Goal: Task Accomplishment & Management: Manage account settings

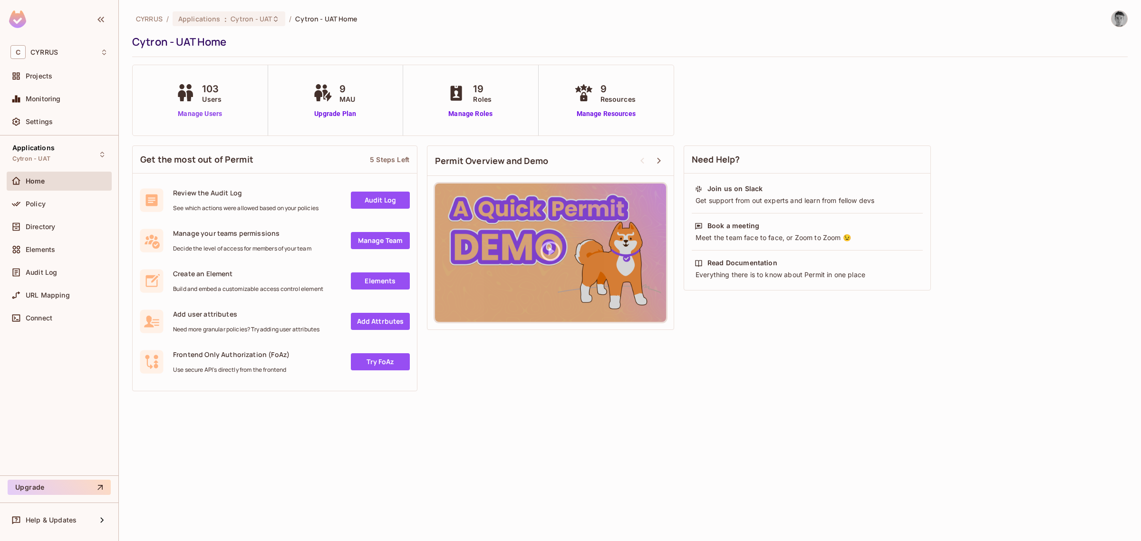
click at [208, 110] on link "Manage Users" at bounding box center [200, 114] width 53 height 10
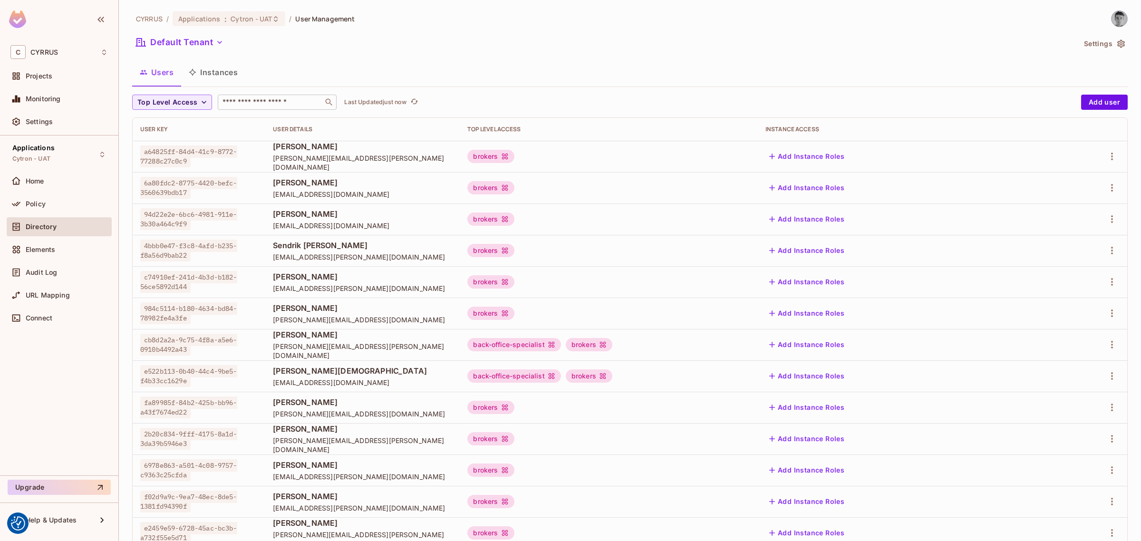
click at [284, 108] on div "​" at bounding box center [277, 102] width 119 height 15
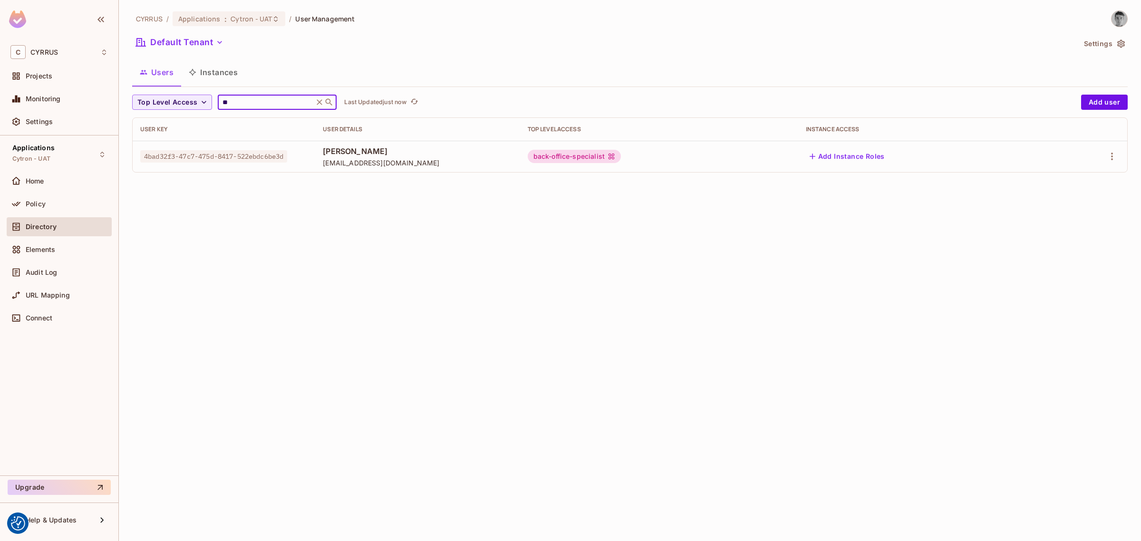
type input "*"
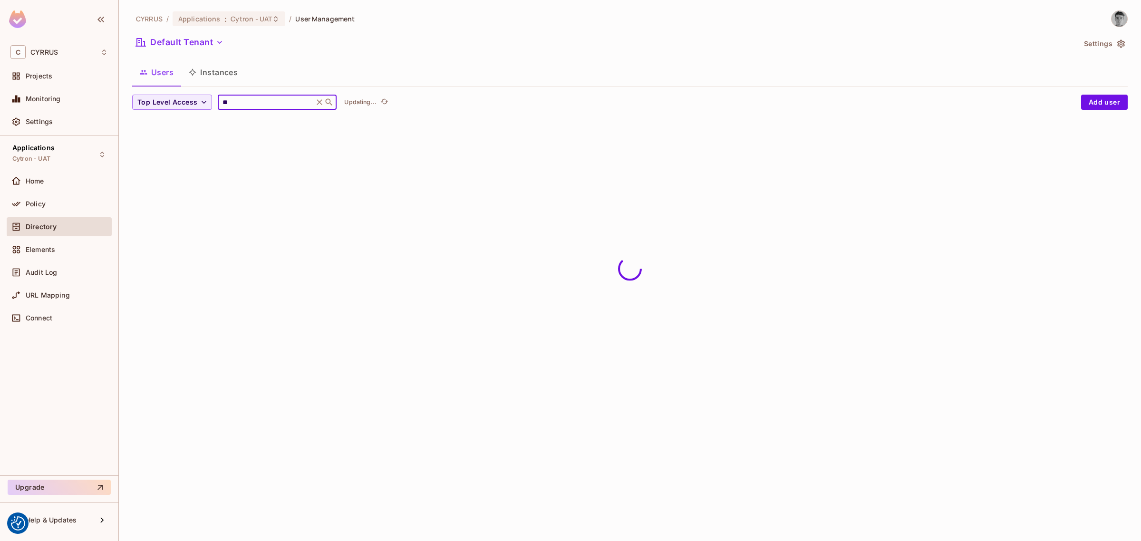
type input "*"
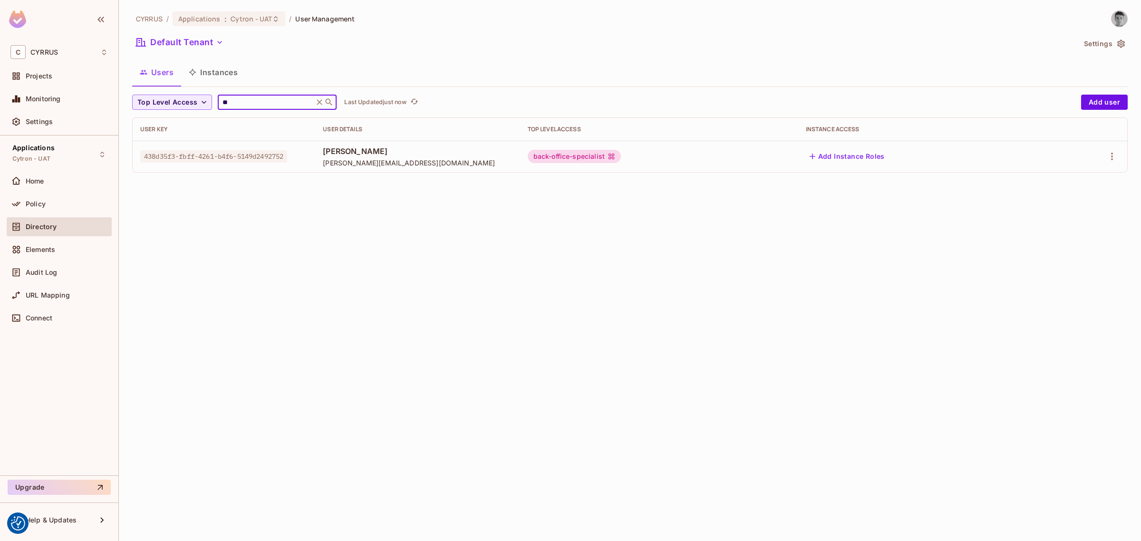
type input "*"
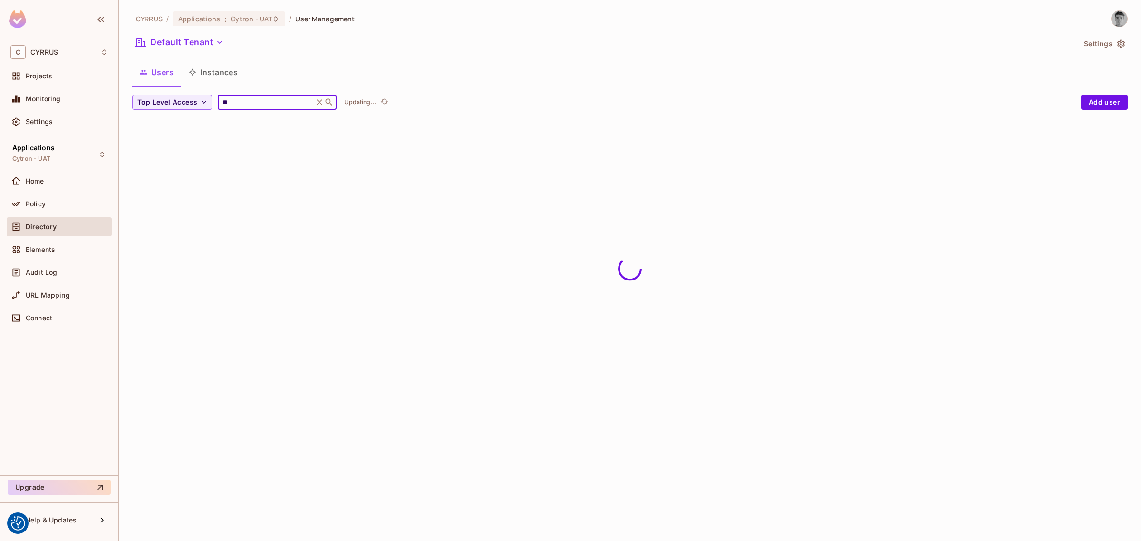
type input "*"
